Goal: Information Seeking & Learning: Understand process/instructions

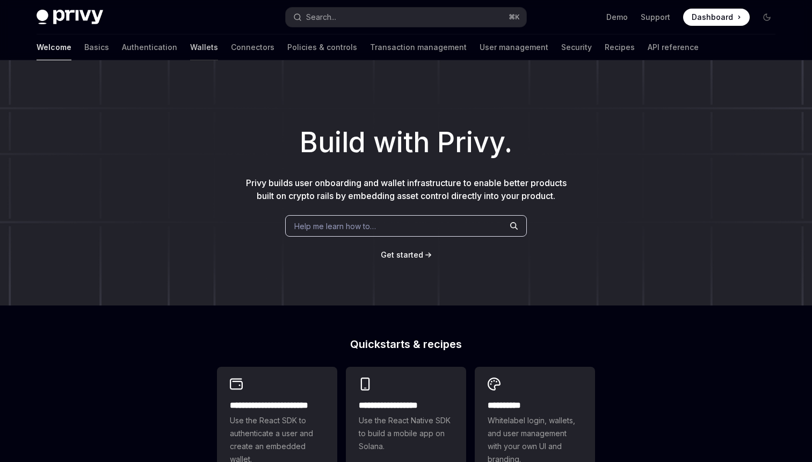
click at [190, 53] on link "Wallets" at bounding box center [204, 47] width 28 height 26
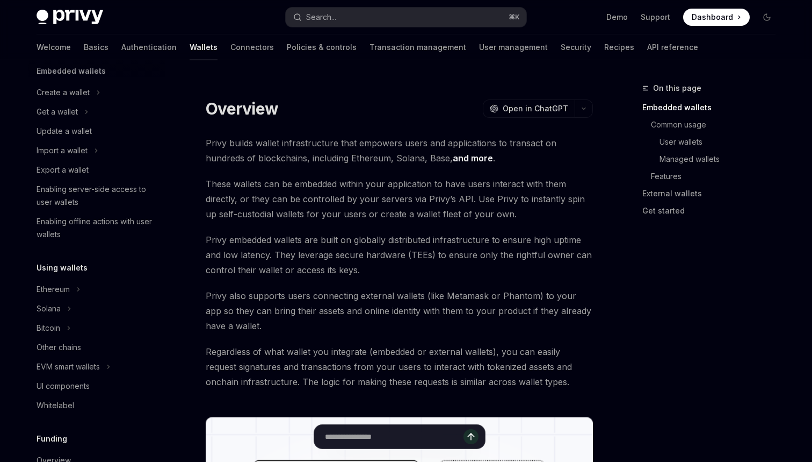
scroll to position [75, 0]
click at [75, 285] on div "Ethereum" at bounding box center [97, 287] width 138 height 19
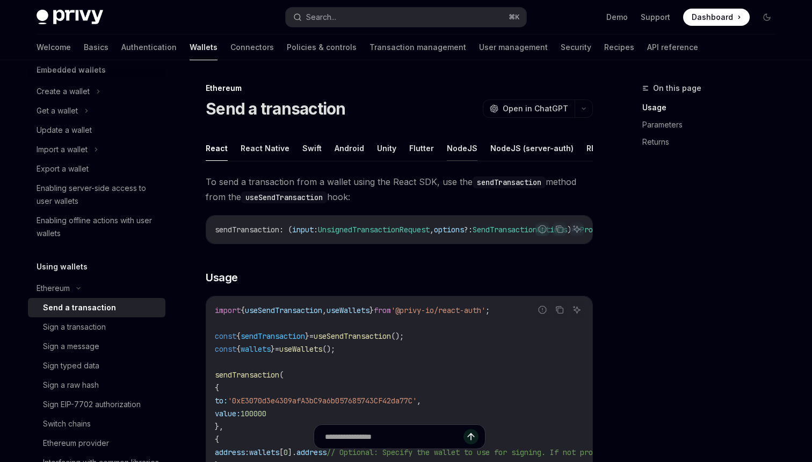
click at [452, 139] on button "NodeJS" at bounding box center [462, 147] width 31 height 25
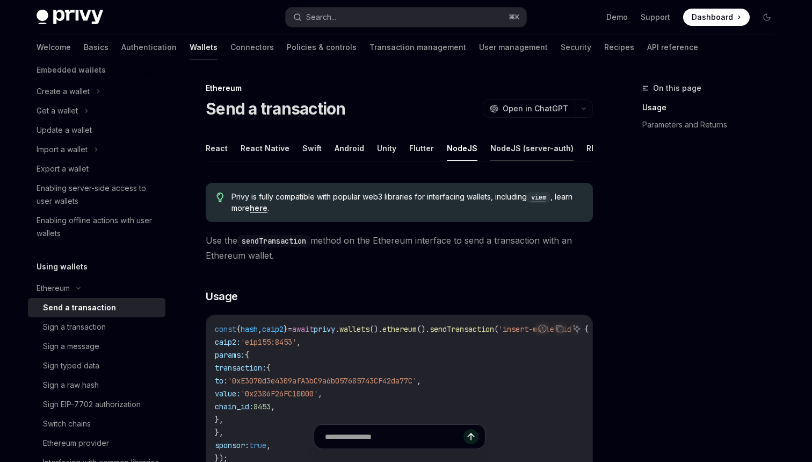
click at [493, 145] on button "NodeJS (server-auth)" at bounding box center [532, 147] width 83 height 25
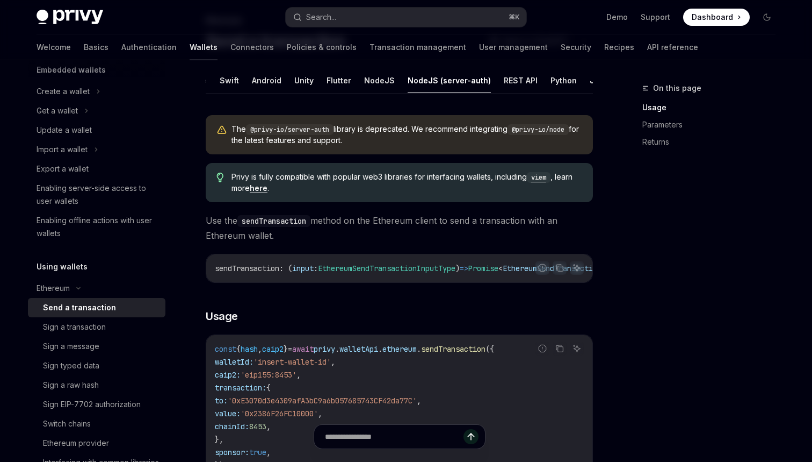
scroll to position [46, 0]
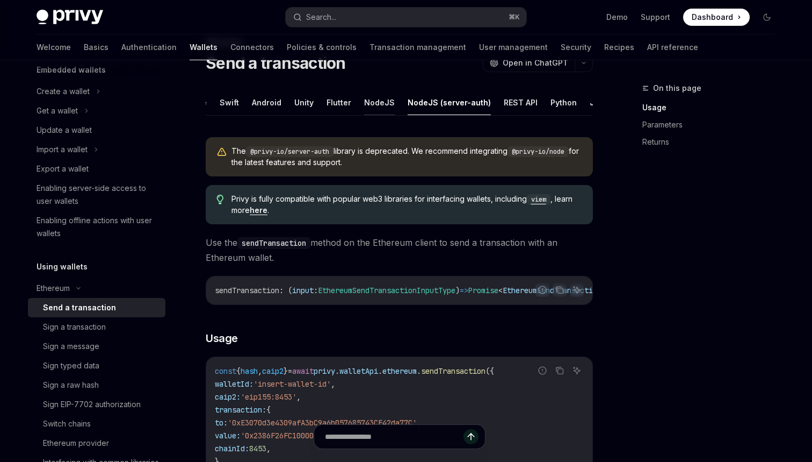
click at [372, 100] on button "NodeJS" at bounding box center [379, 102] width 31 height 25
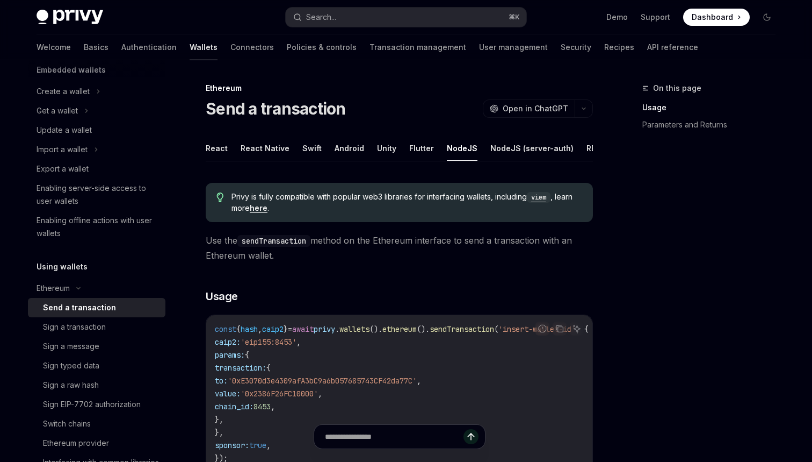
click at [185, 169] on div "Ethereum Send a transaction OpenAI Open in ChatGPT OpenAI Open in ChatGPT React…" at bounding box center [298, 448] width 593 height 733
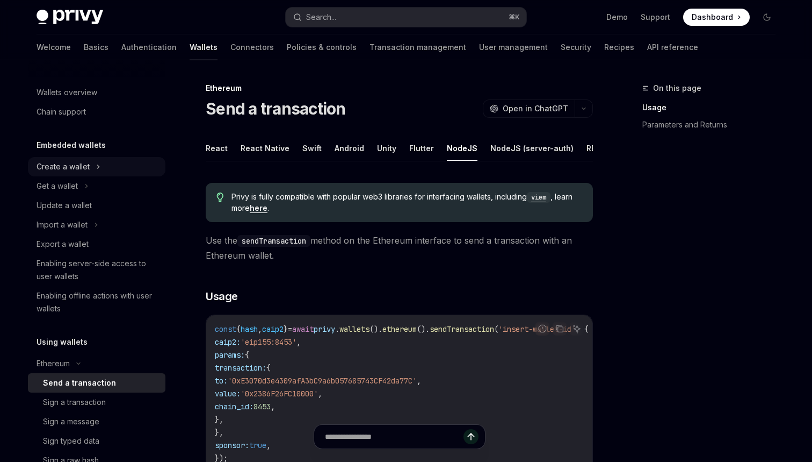
click at [76, 176] on div "Create a wallet" at bounding box center [97, 166] width 138 height 19
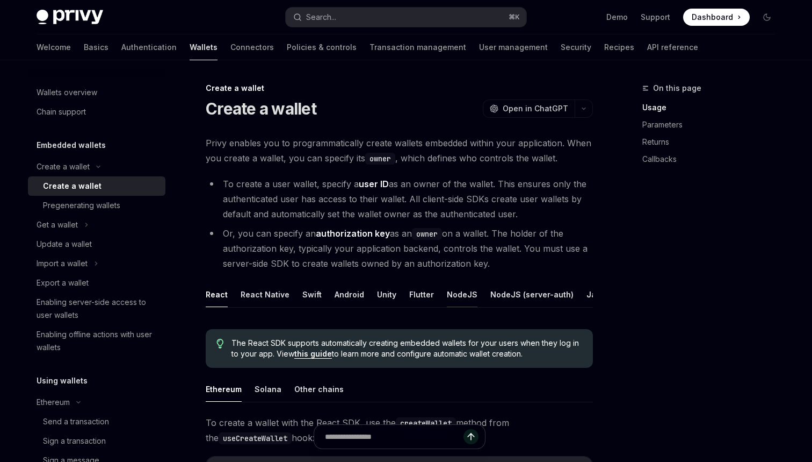
click at [461, 289] on button "NodeJS" at bounding box center [462, 294] width 31 height 25
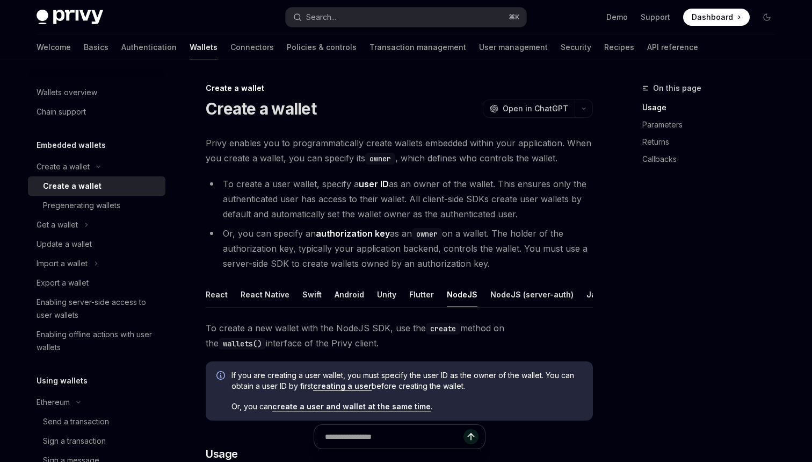
type textarea "*"
click at [336, 20] on div "Search..." at bounding box center [321, 17] width 30 height 13
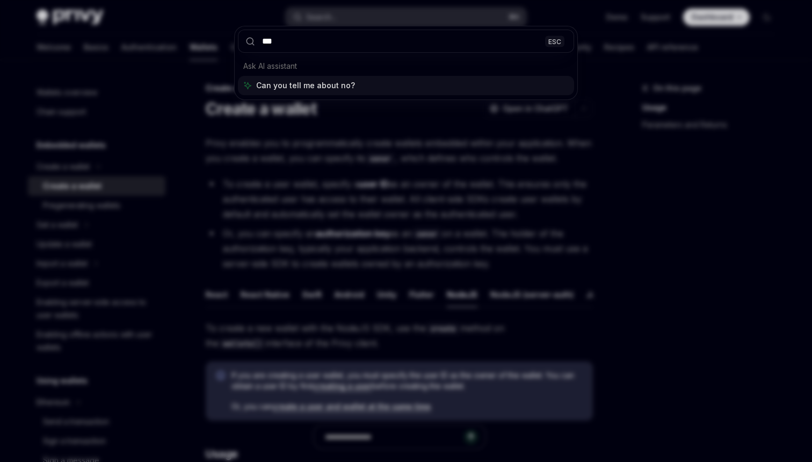
type input "****"
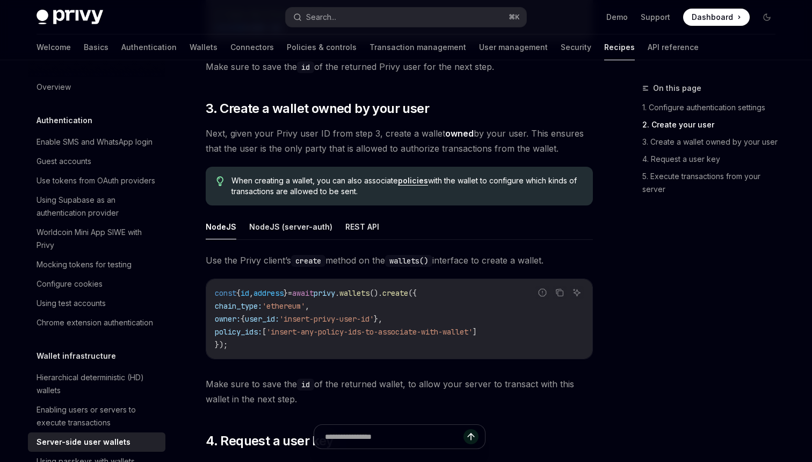
scroll to position [1248, 0]
click at [285, 213] on button "NodeJS (server-auth)" at bounding box center [290, 225] width 83 height 25
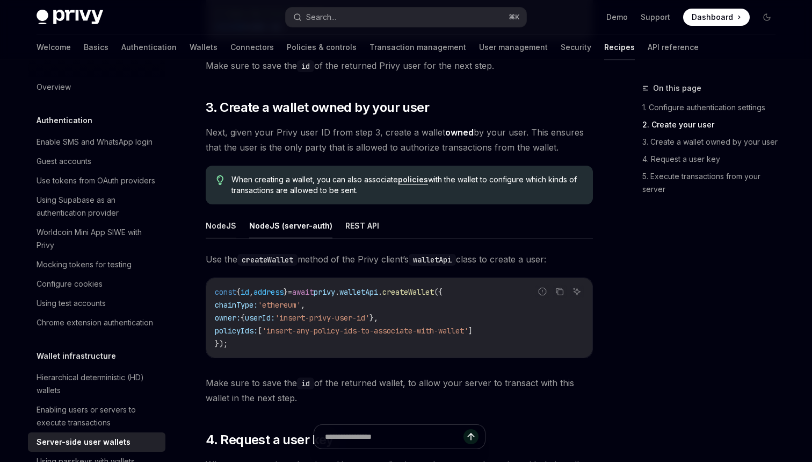
click at [233, 213] on button "NodeJS" at bounding box center [221, 225] width 31 height 25
type textarea "*"
click at [239, 285] on code "const { id , address } = await privy . wallets (). create ({ chain_type: 'ether…" at bounding box center [399, 317] width 369 height 64
click at [354, 23] on button "Search... ⌘ K" at bounding box center [406, 17] width 241 height 19
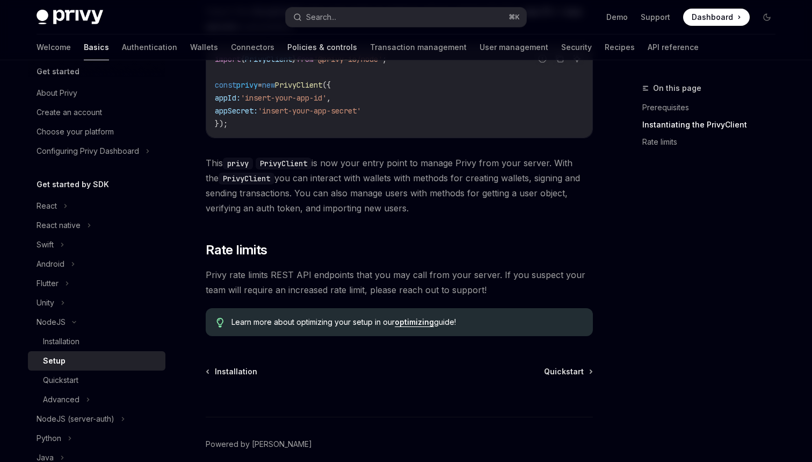
scroll to position [28, 0]
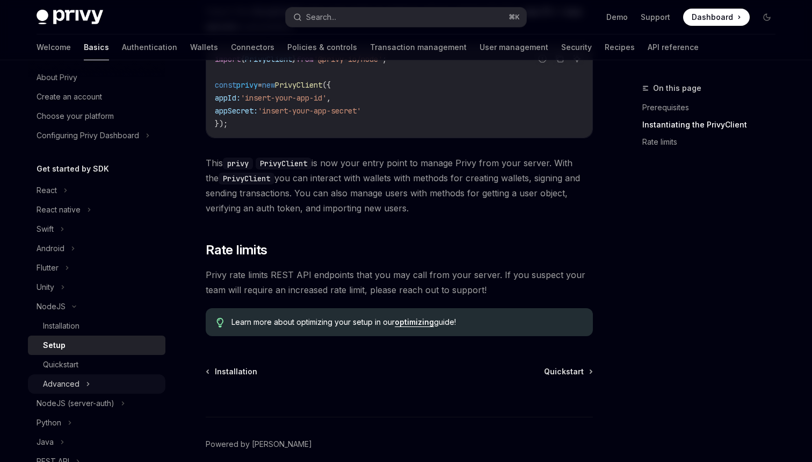
click at [82, 383] on div "Advanced" at bounding box center [97, 383] width 138 height 19
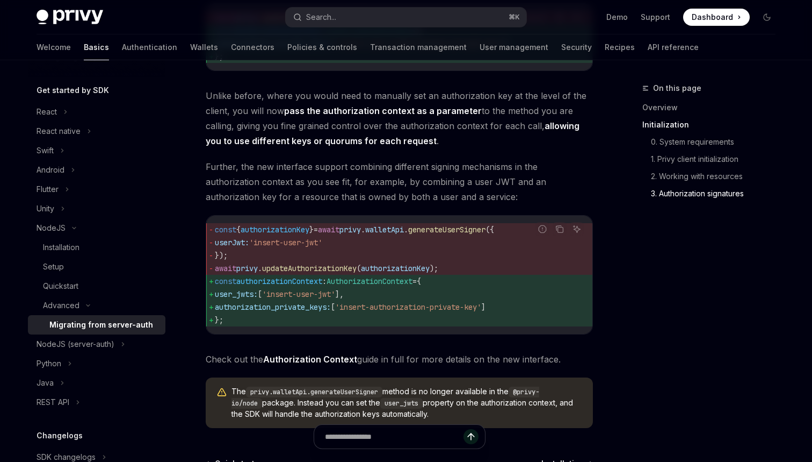
scroll to position [1292, 0]
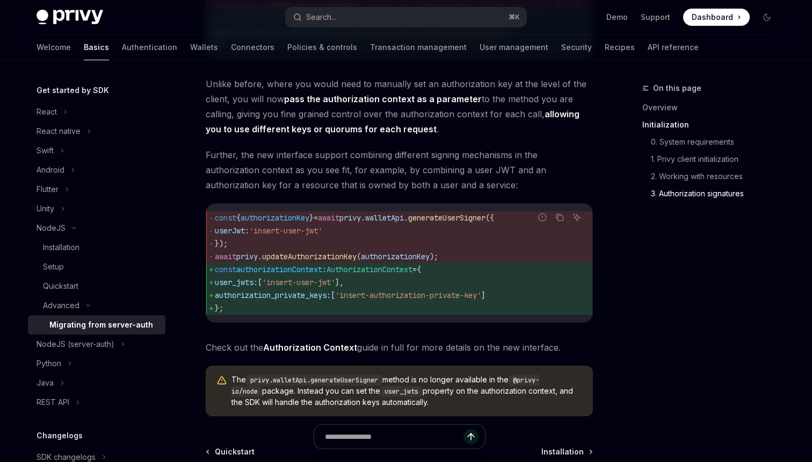
click at [294, 353] on link "Authorization Context" at bounding box center [310, 347] width 94 height 11
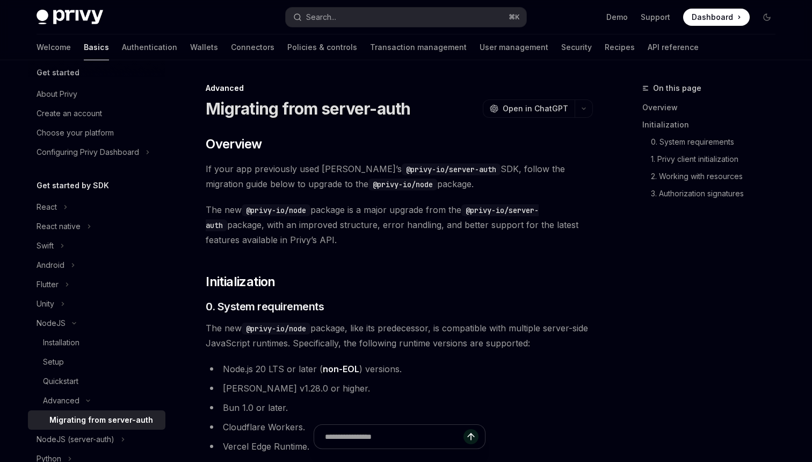
type textarea "*"
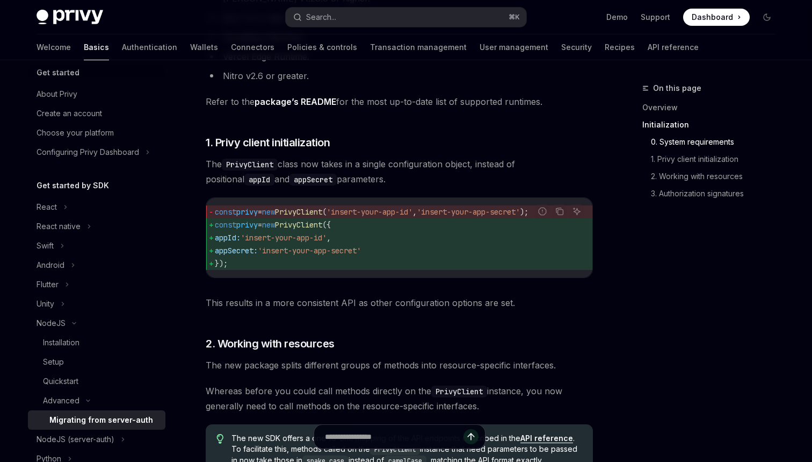
scroll to position [382, 0]
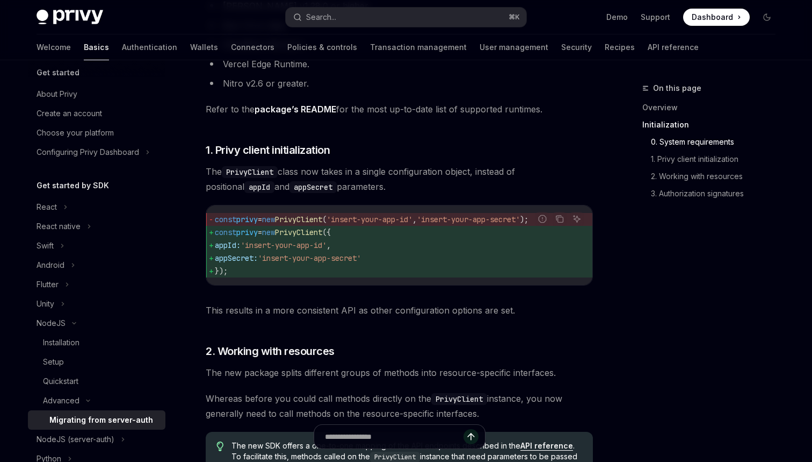
click at [289, 165] on span "The PrivyClient class now takes in a single configuration object, instead of po…" at bounding box center [399, 179] width 387 height 30
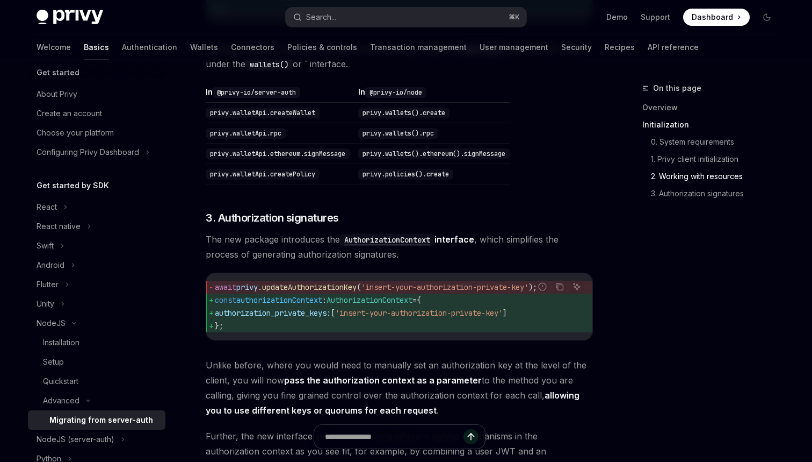
scroll to position [1050, 0]
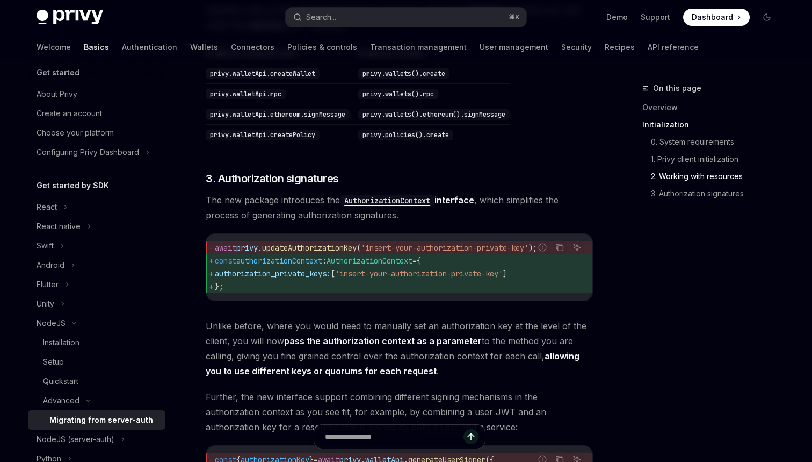
click at [366, 206] on code "AuthorizationContext" at bounding box center [387, 201] width 95 height 12
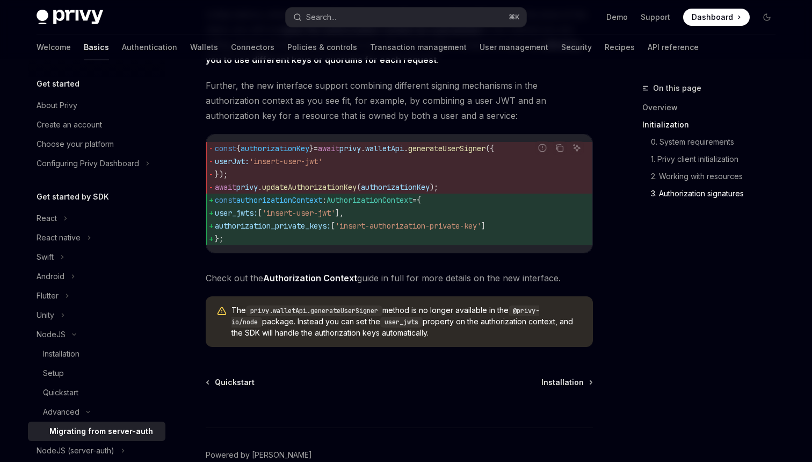
scroll to position [0, 0]
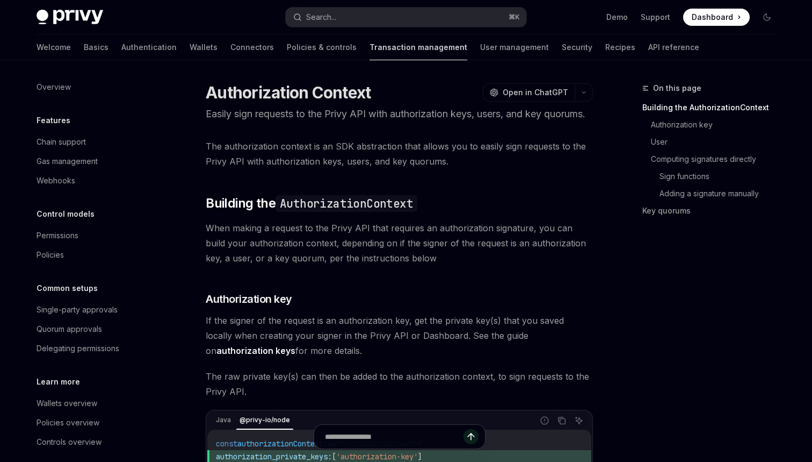
click at [370, 52] on link "Transaction management" at bounding box center [419, 47] width 98 height 26
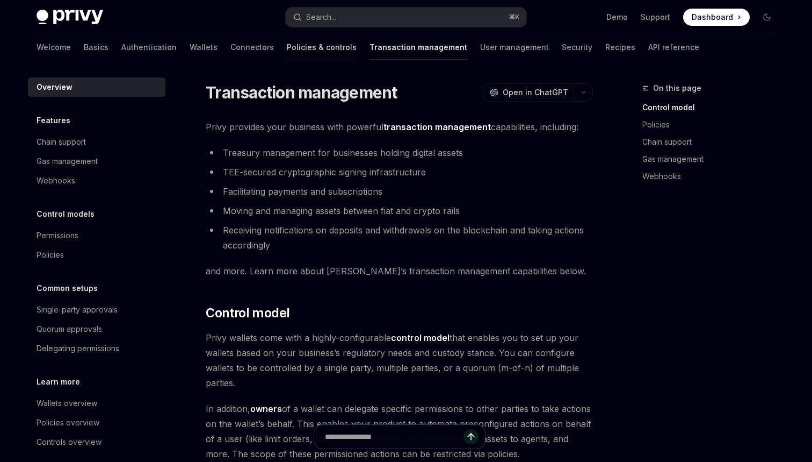
click at [293, 55] on link "Policies & controls" at bounding box center [322, 47] width 70 height 26
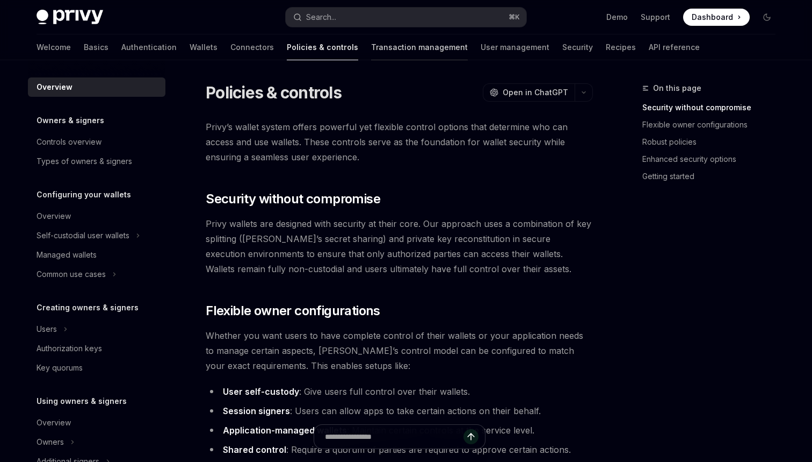
click at [371, 55] on link "Transaction management" at bounding box center [419, 47] width 97 height 26
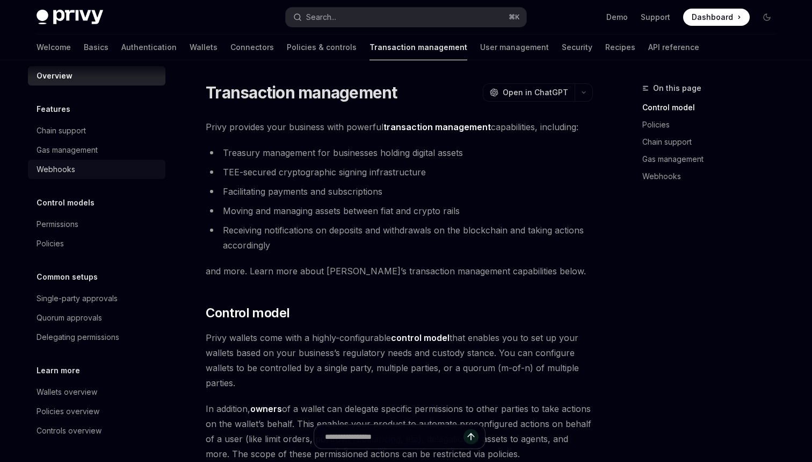
scroll to position [11, 0]
click at [97, 241] on div "Policies" at bounding box center [98, 243] width 123 height 13
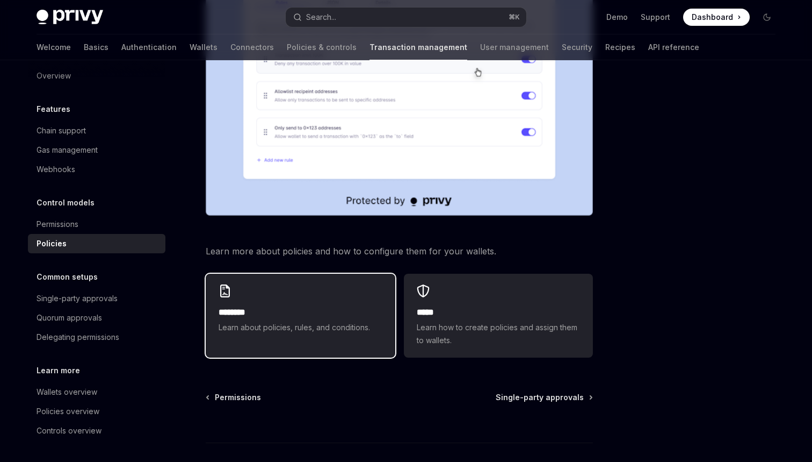
scroll to position [498, 0]
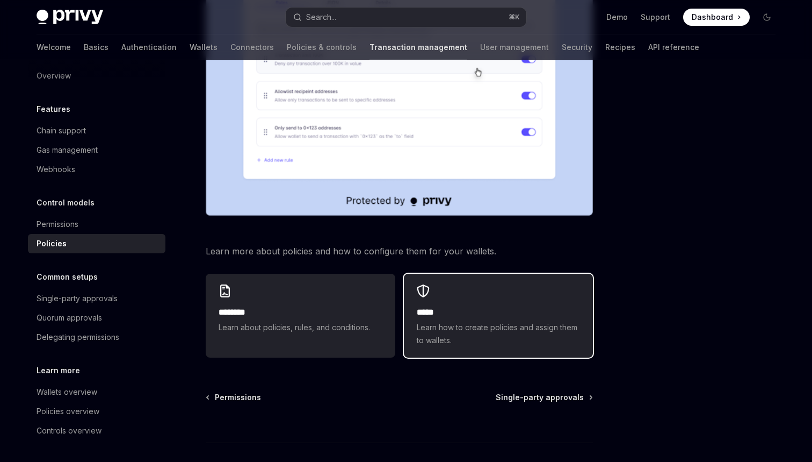
click at [480, 273] on div "***** Learn how to create policies and assign them to wallets." at bounding box center [498, 315] width 189 height 84
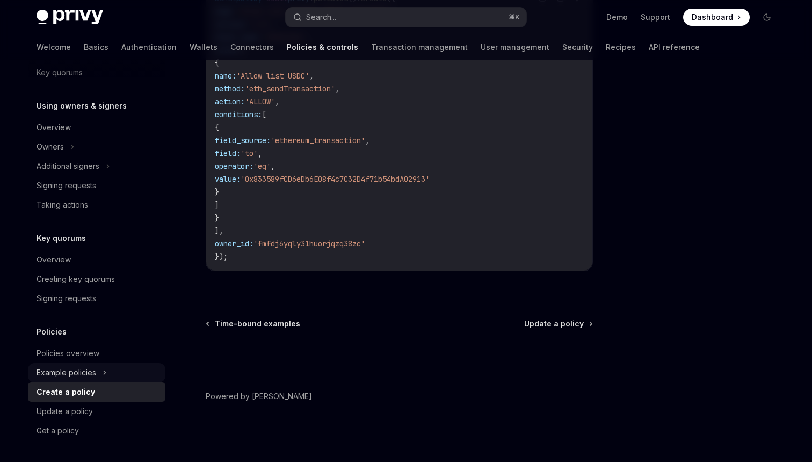
scroll to position [224, 0]
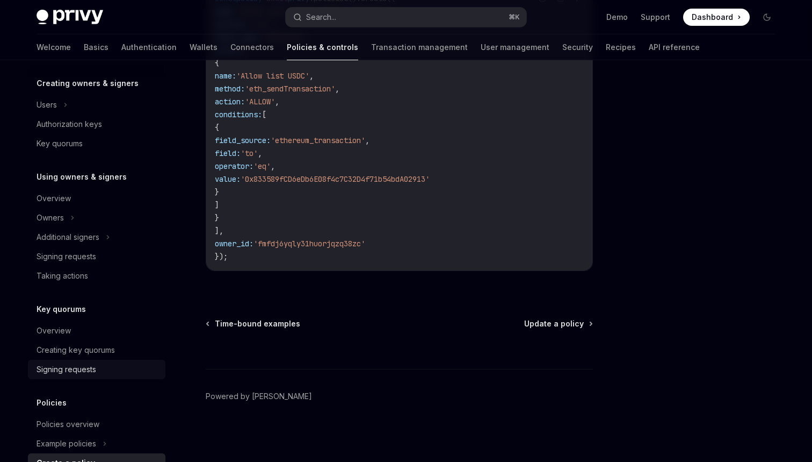
click at [79, 366] on div "Signing requests" at bounding box center [67, 369] width 60 height 13
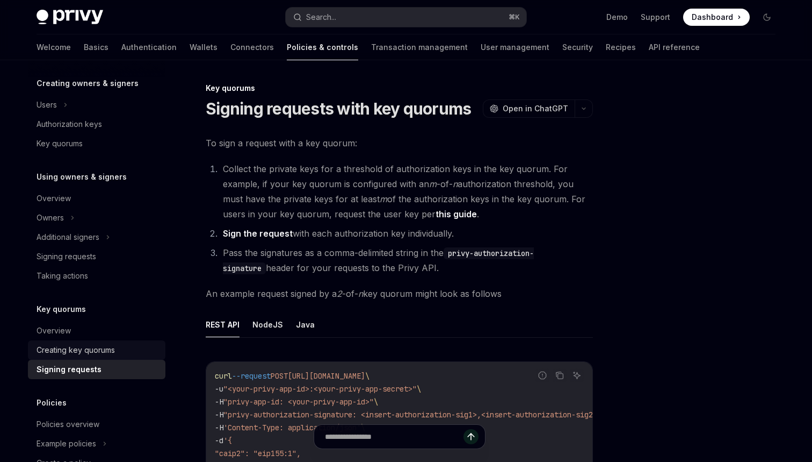
click at [79, 354] on div "Creating key quorums" at bounding box center [76, 349] width 78 height 13
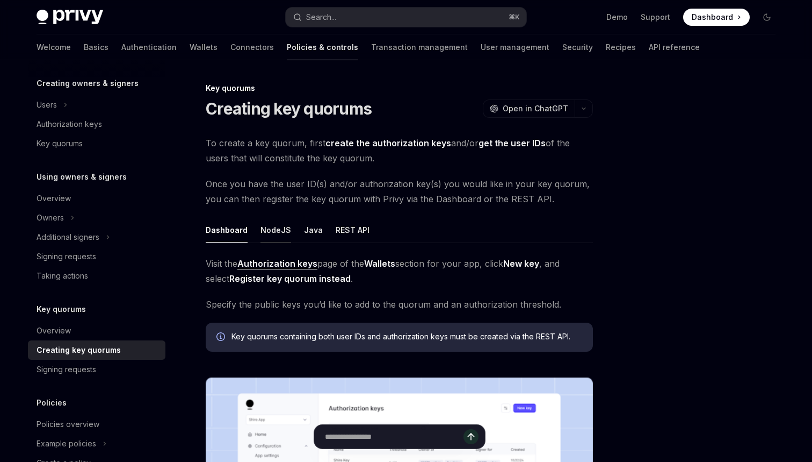
click at [261, 230] on button "NodeJS" at bounding box center [276, 229] width 31 height 25
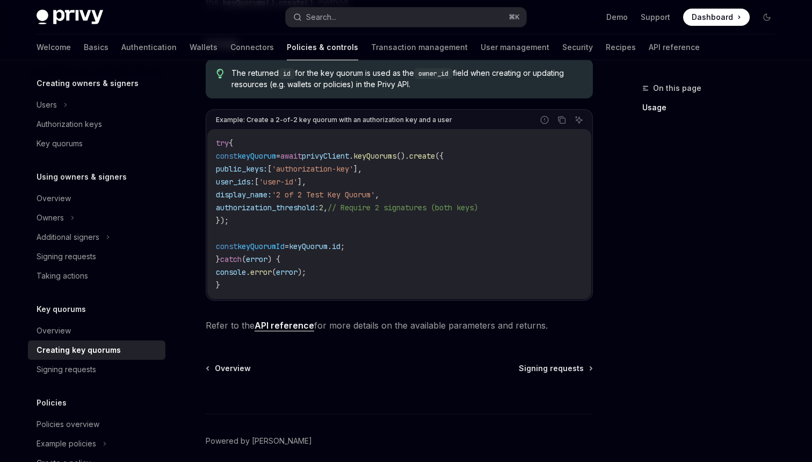
scroll to position [263, 0]
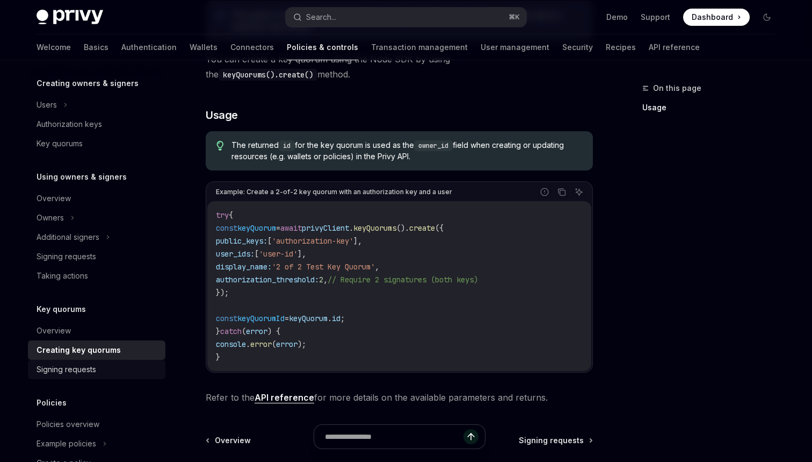
click at [104, 371] on div "Signing requests" at bounding box center [98, 369] width 123 height 13
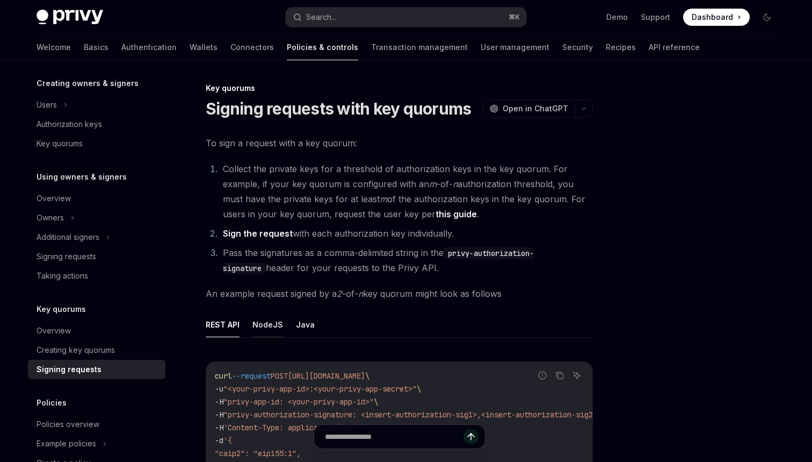
click at [255, 325] on button "NodeJS" at bounding box center [268, 324] width 31 height 25
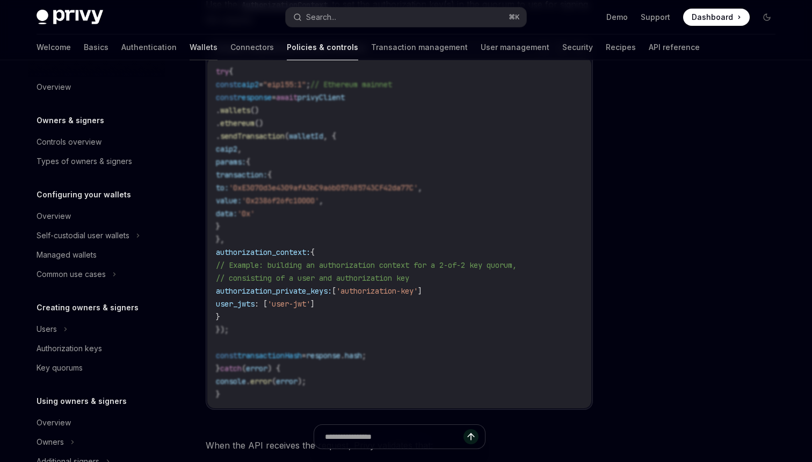
click at [190, 47] on link "Wallets" at bounding box center [204, 47] width 28 height 26
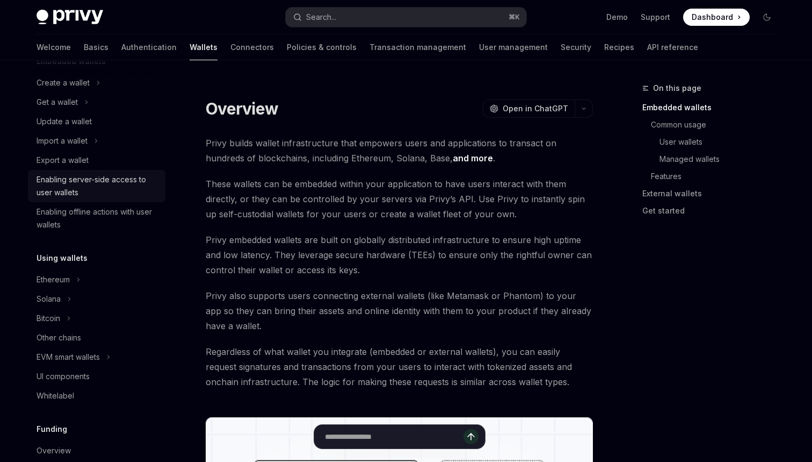
scroll to position [93, 0]
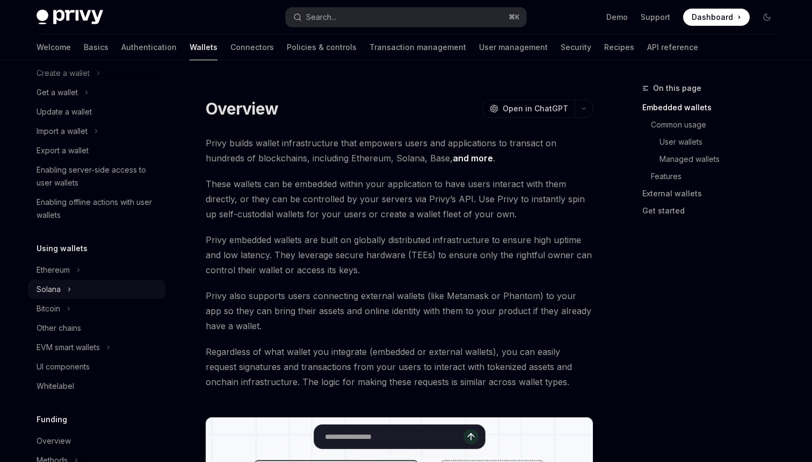
click at [81, 280] on div "Solana" at bounding box center [97, 288] width 138 height 19
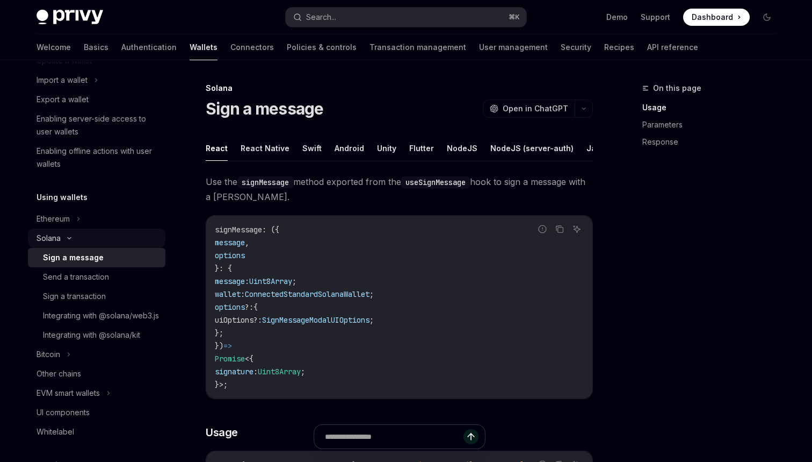
scroll to position [153, 0]
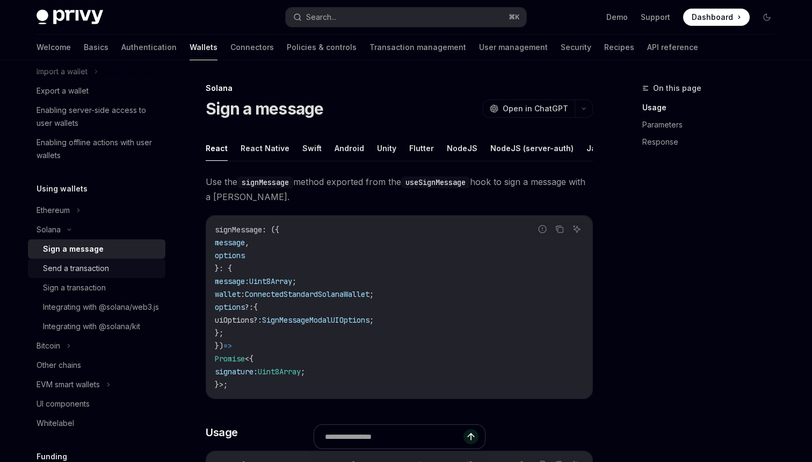
click at [110, 270] on div "Send a transaction" at bounding box center [101, 268] width 116 height 13
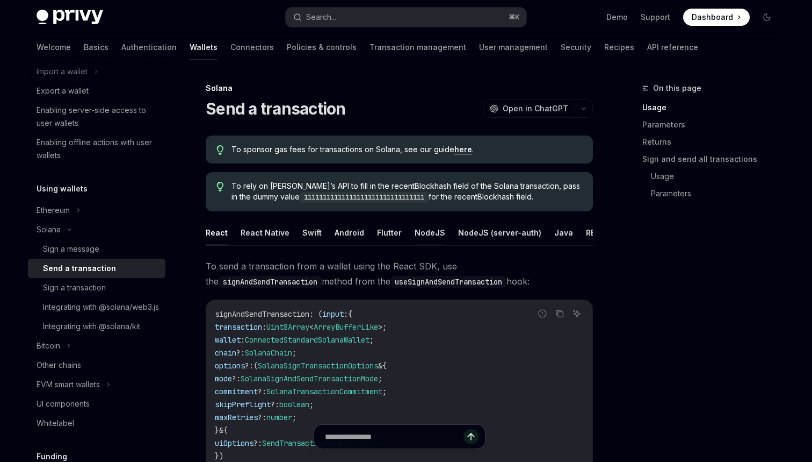
click at [429, 233] on button "NodeJS" at bounding box center [430, 232] width 31 height 25
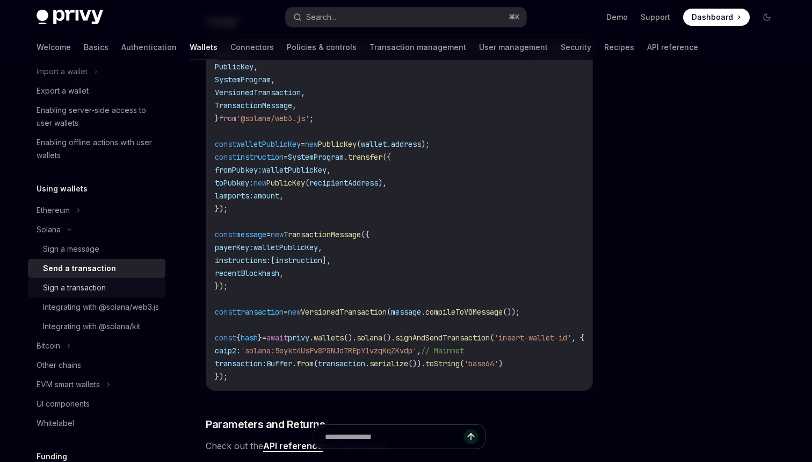
click at [77, 288] on div "Sign a transaction" at bounding box center [74, 287] width 63 height 13
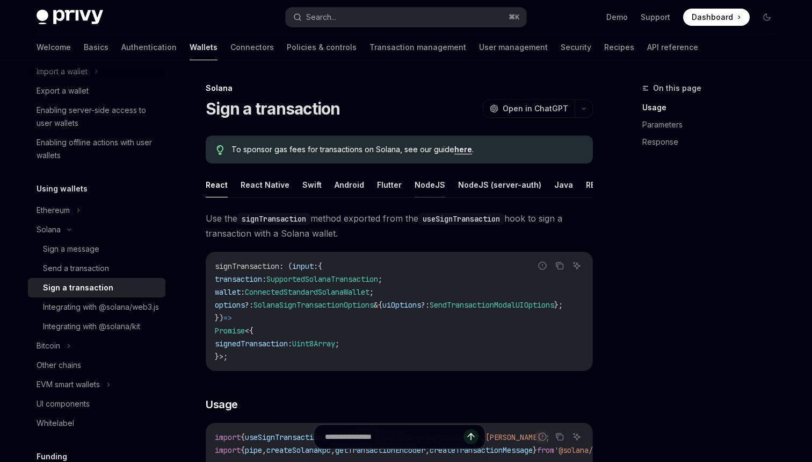
click at [423, 185] on button "NodeJS" at bounding box center [430, 184] width 31 height 25
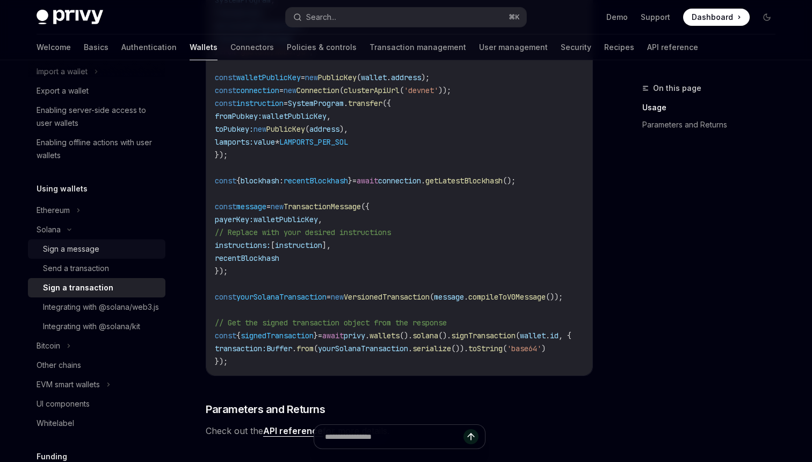
click at [80, 254] on div "Sign a message" at bounding box center [71, 248] width 56 height 13
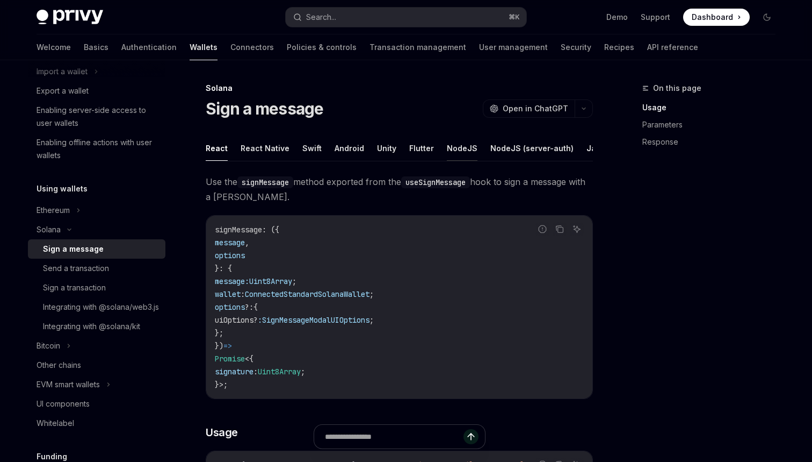
click at [454, 147] on button "NodeJS" at bounding box center [462, 147] width 31 height 25
type textarea "*"
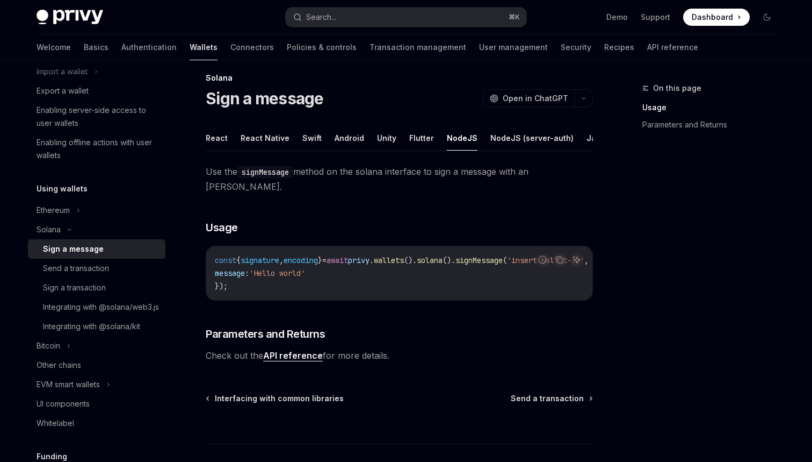
click at [293, 350] on link "API reference" at bounding box center [293, 355] width 60 height 11
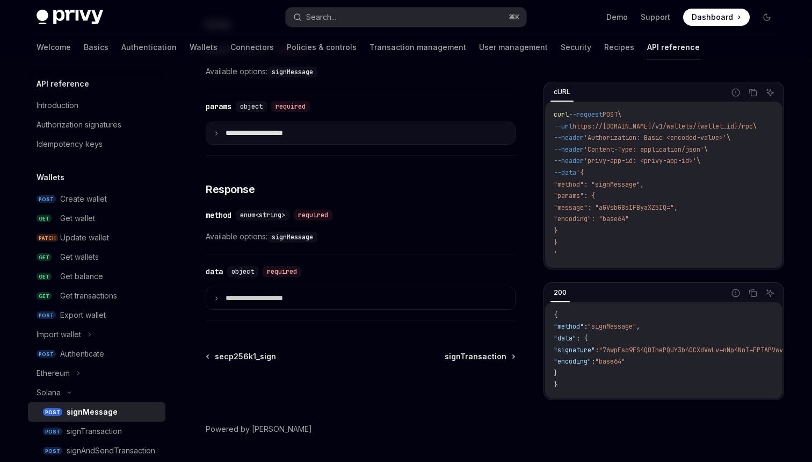
scroll to position [493, 0]
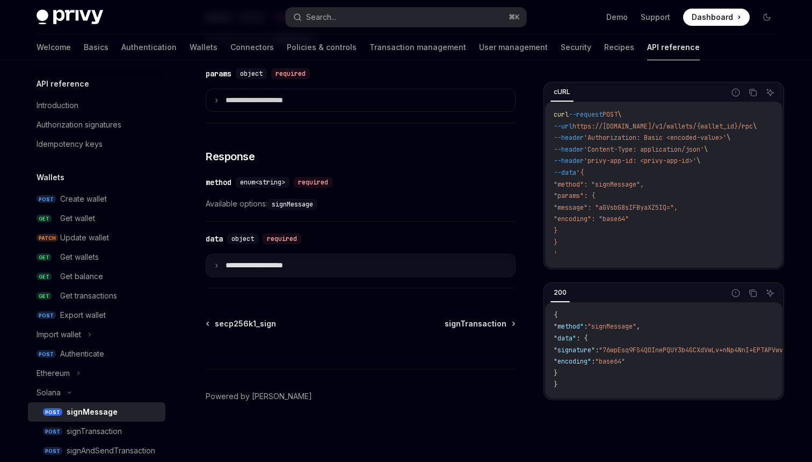
click at [242, 272] on summary "**********" at bounding box center [360, 265] width 309 height 22
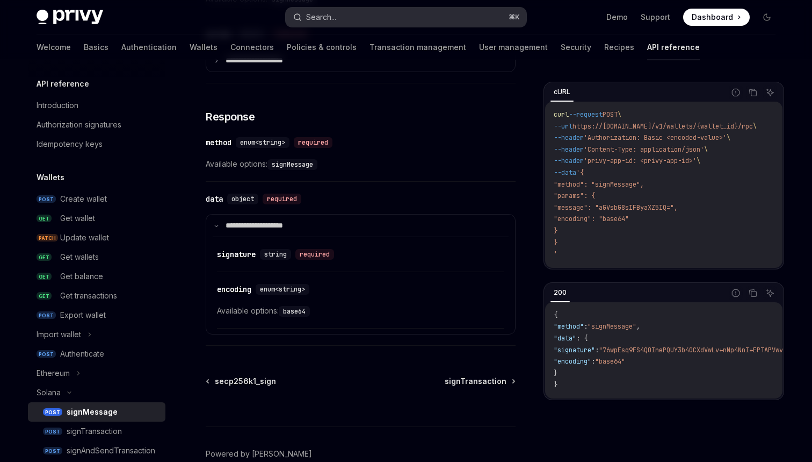
scroll to position [0, 0]
click at [190, 48] on link "Wallets" at bounding box center [204, 47] width 28 height 26
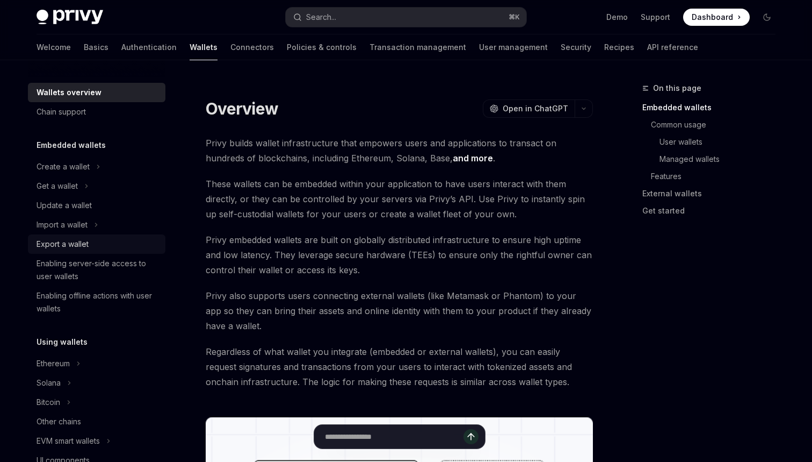
scroll to position [11, 0]
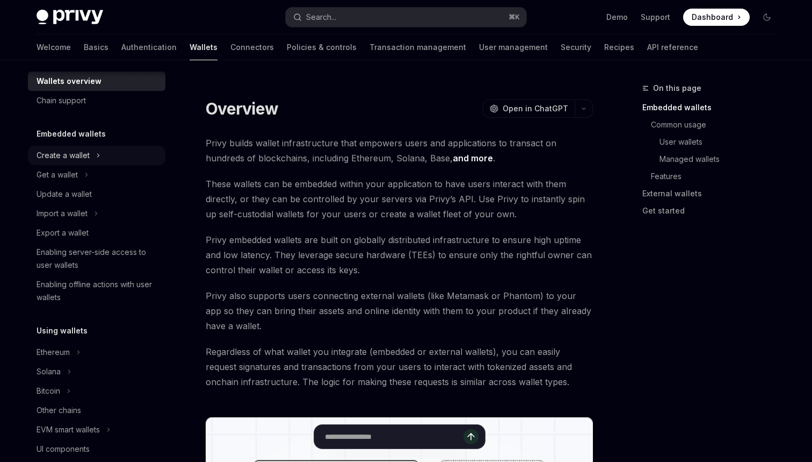
click at [87, 150] on div "Create a wallet" at bounding box center [63, 155] width 53 height 13
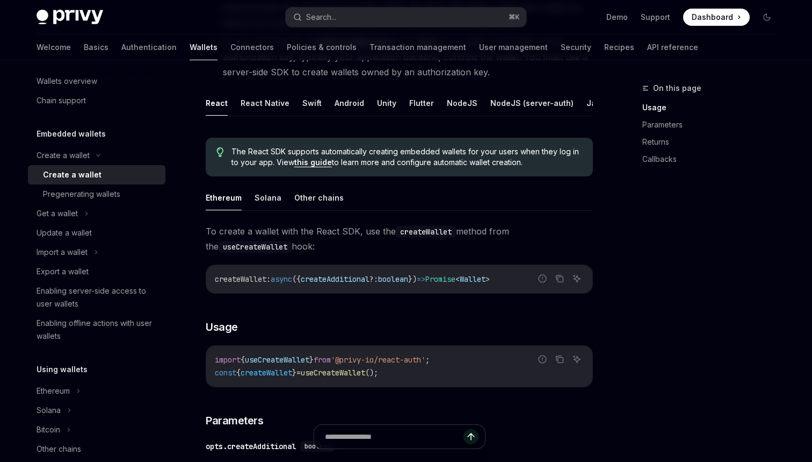
scroll to position [193, 0]
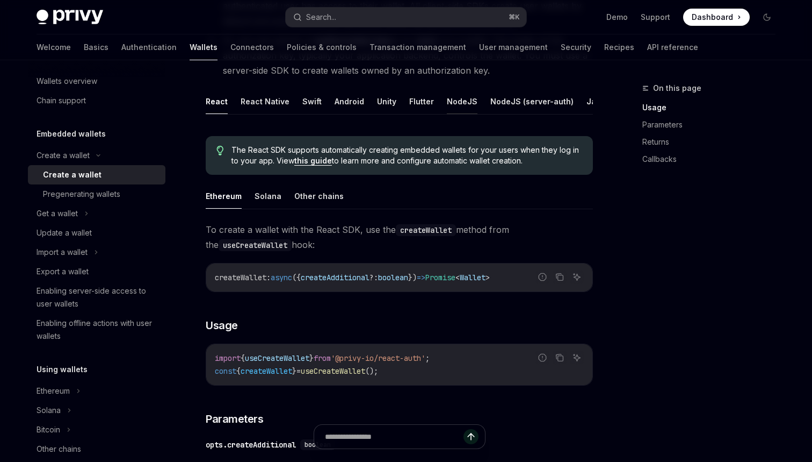
click at [450, 104] on button "NodeJS" at bounding box center [462, 101] width 31 height 25
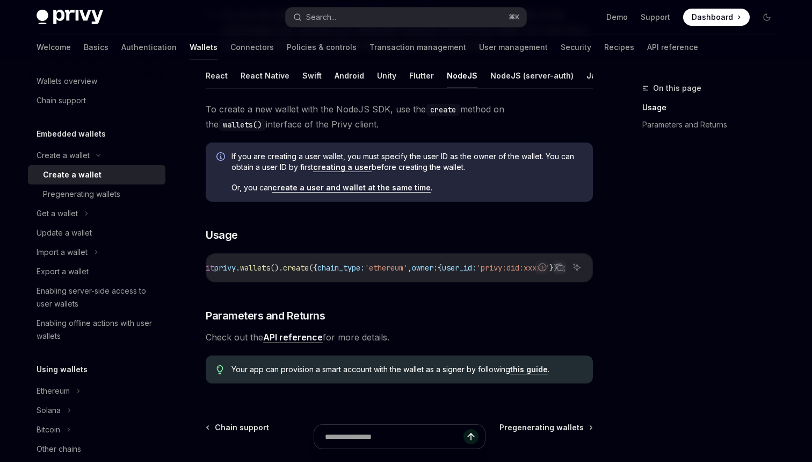
scroll to position [0, 217]
click at [317, 188] on link "create a user and wallet at the same time" at bounding box center [351, 188] width 159 height 10
type textarea "*"
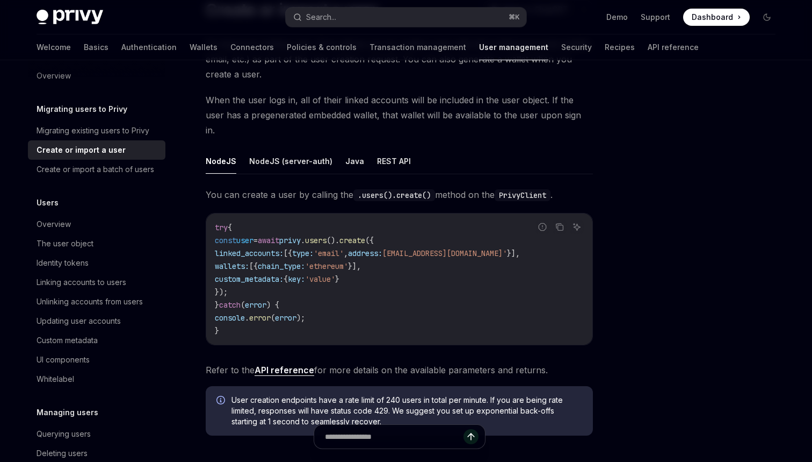
scroll to position [99, 0]
click at [327, 235] on span "users" at bounding box center [315, 240] width 21 height 10
click at [289, 364] on link "API reference" at bounding box center [285, 369] width 60 height 11
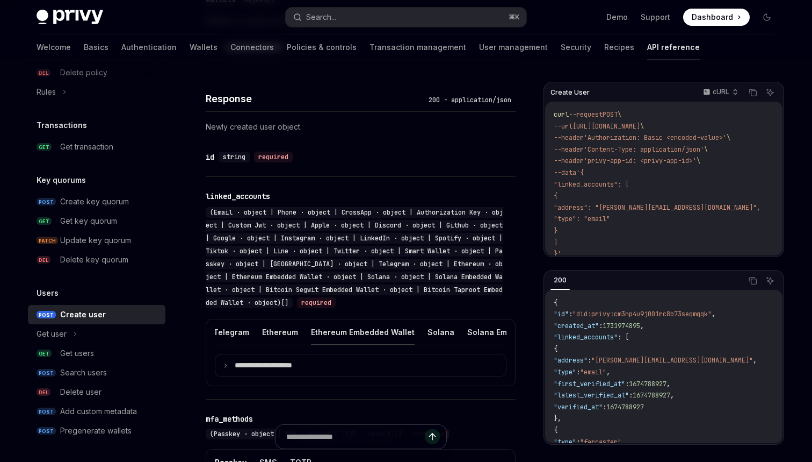
scroll to position [0, 781]
click at [294, 344] on button "Ethereum" at bounding box center [312, 331] width 36 height 25
type textarea "*"
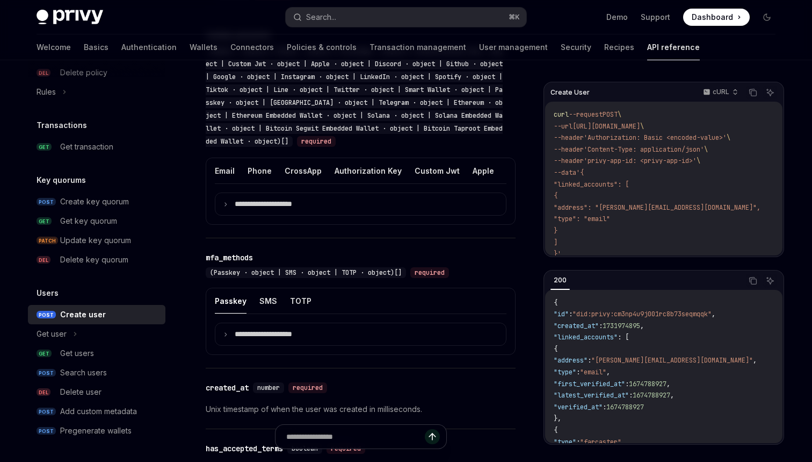
scroll to position [915, 0]
click at [260, 210] on p "**********" at bounding box center [272, 204] width 75 height 9
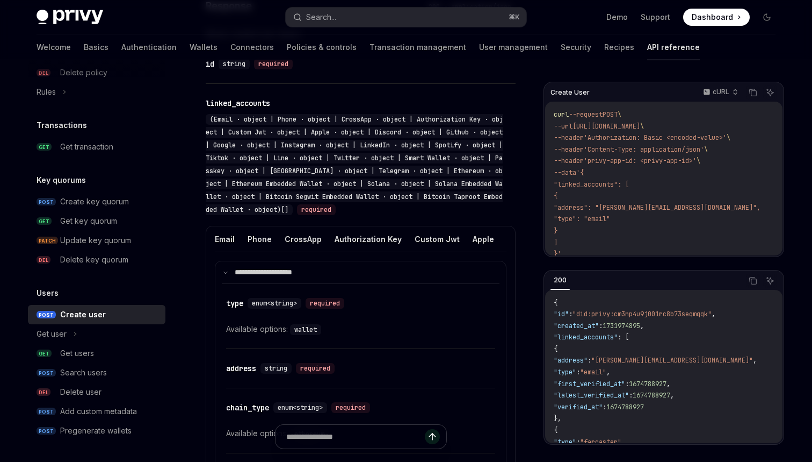
scroll to position [849, 0]
